Goal: Information Seeking & Learning: Learn about a topic

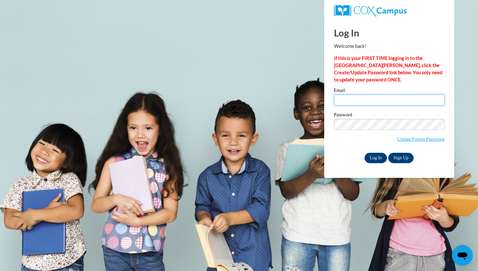
type input "hwilson33@icloud.com"
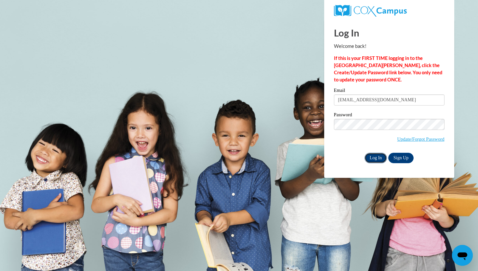
click at [380, 157] on input "Log In" at bounding box center [376, 158] width 23 height 10
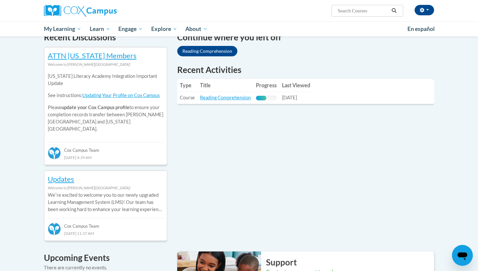
scroll to position [182, 0]
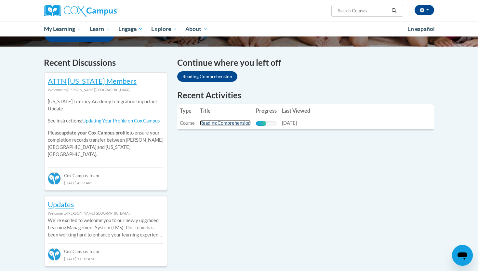
click at [236, 125] on link "Reading Comprehension" at bounding box center [225, 123] width 51 height 6
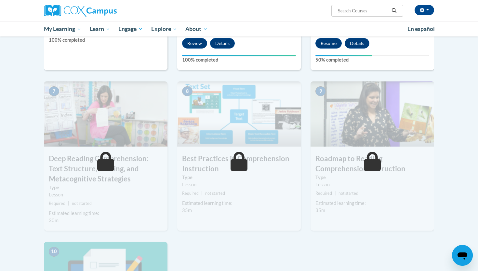
scroll to position [419, 0]
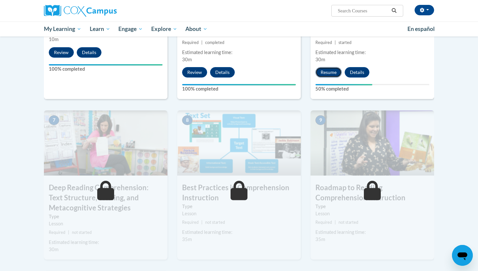
click at [330, 69] on button "Resume" at bounding box center [328, 72] width 26 height 10
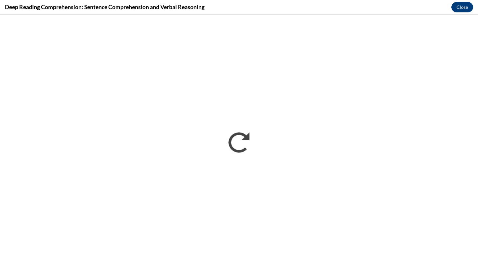
scroll to position [0, 0]
